Goal: Check status: Check status

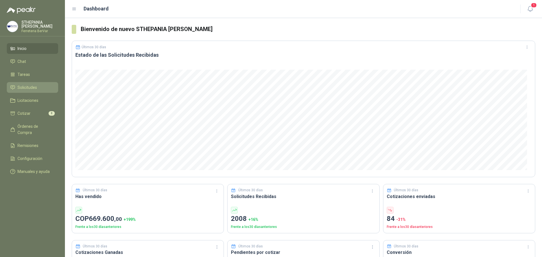
click at [18, 86] on span "Solicitudes" at bounding box center [26, 87] width 19 height 6
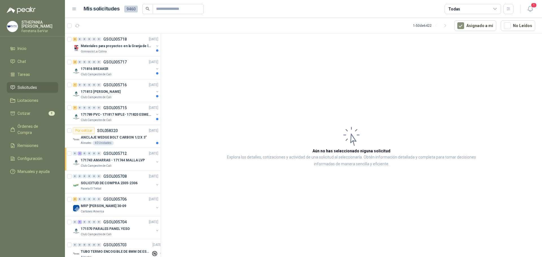
click at [494, 8] on icon at bounding box center [494, 8] width 5 height 5
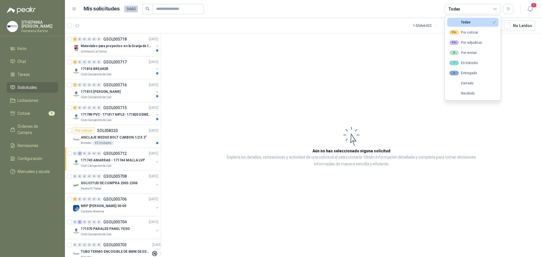
click at [493, 8] on icon at bounding box center [494, 8] width 3 height 1
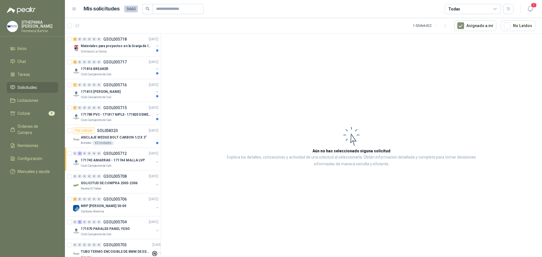
click at [76, 11] on icon at bounding box center [74, 8] width 5 height 5
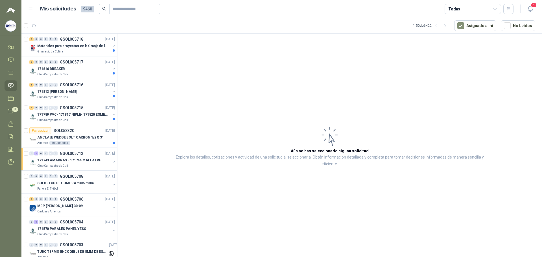
click at [76, 11] on div "Mis solicitudes 9460" at bounding box center [100, 9] width 120 height 10
click at [30, 8] on icon at bounding box center [30, 9] width 3 height 2
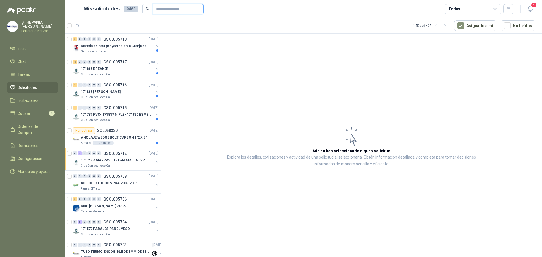
click at [182, 12] on input "text" at bounding box center [175, 9] width 39 height 10
type input "****"
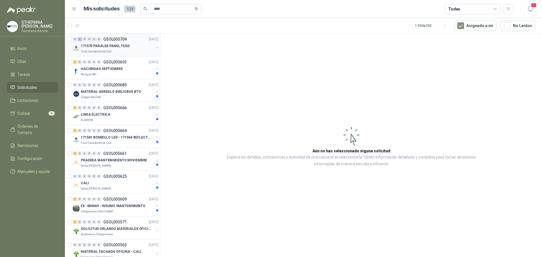
click at [106, 46] on p "171570 PARALES PANEL YESO" at bounding box center [105, 45] width 49 height 5
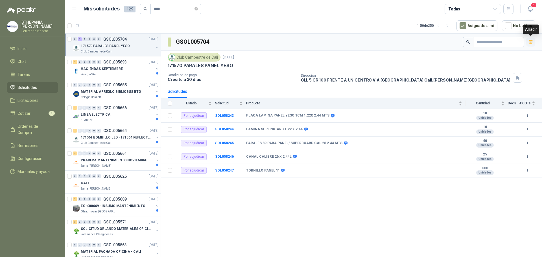
click at [530, 43] on icon "button" at bounding box center [530, 41] width 4 height 3
click at [109, 63] on p "GSOL005693" at bounding box center [114, 62] width 23 height 4
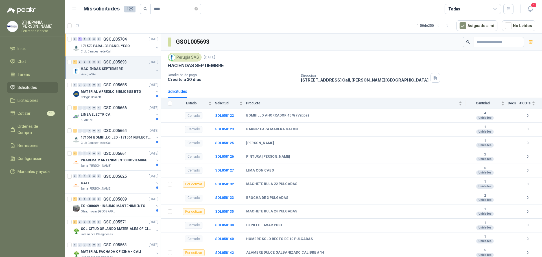
click at [336, 57] on div "Perugia SAS [DATE]" at bounding box center [351, 57] width 367 height 8
click at [120, 95] on div "MATERIAL ARREGLO BIBLIOBUS BTO" at bounding box center [117, 91] width 73 height 7
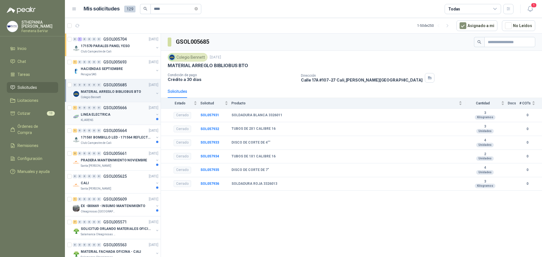
click at [114, 109] on p "GSOL005666" at bounding box center [114, 108] width 23 height 4
